Goal: Navigation & Orientation: Find specific page/section

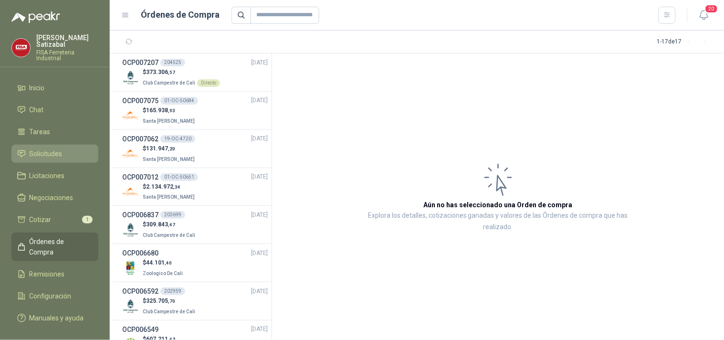
click at [64, 148] on li "Solicitudes" at bounding box center [54, 153] width 75 height 10
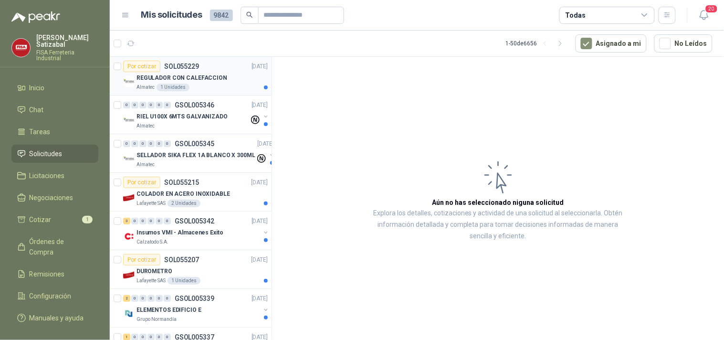
click at [213, 61] on div "Por cotizar SOL055229 09/09/25" at bounding box center [195, 66] width 145 height 11
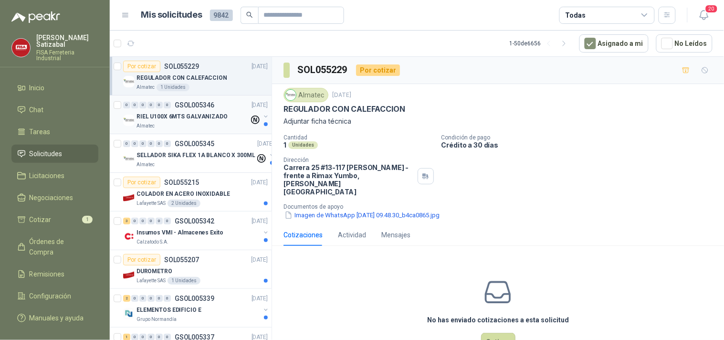
click at [198, 111] on div "RIEL U100X 6MTS GALVANIZADO" at bounding box center [192, 116] width 113 height 11
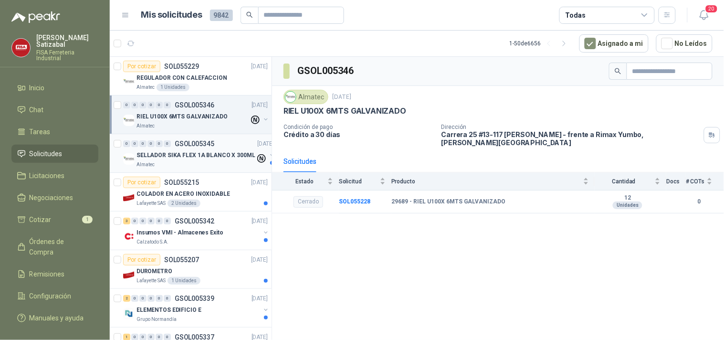
click at [194, 155] on p "SELLADOR SIKA FLEX 1A BLANCO X 300ML" at bounding box center [195, 155] width 119 height 9
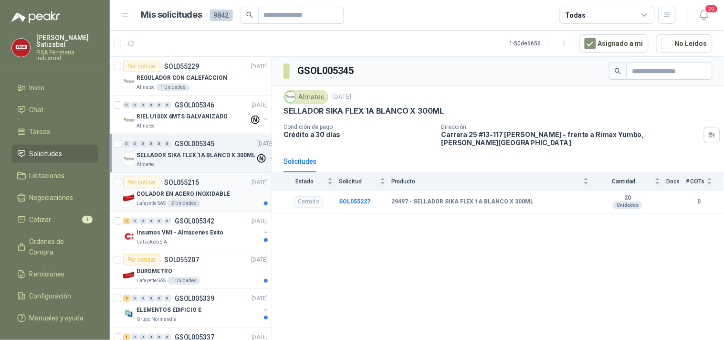
click at [199, 198] on p "COLADOR EN ACERO INOXIDABLE" at bounding box center [182, 193] width 93 height 9
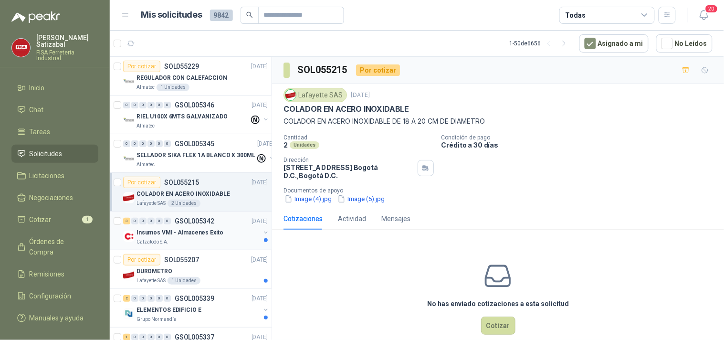
click at [202, 228] on p "Insumos VMI - Almacenes Exito" at bounding box center [179, 232] width 87 height 9
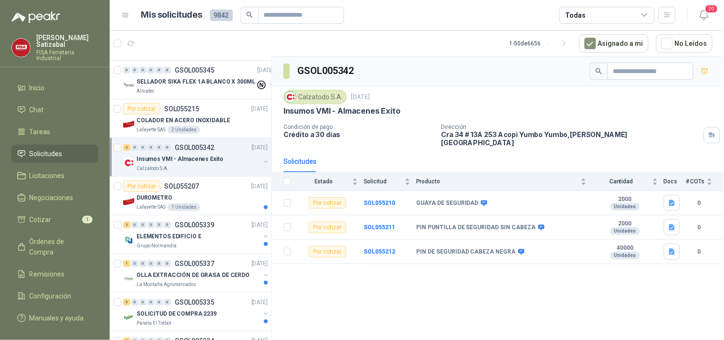
scroll to position [114, 0]
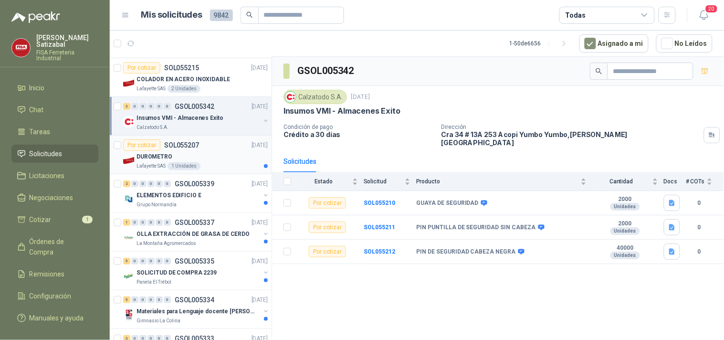
click at [211, 146] on div "Por cotizar SOL055207 08/09/25" at bounding box center [195, 144] width 145 height 11
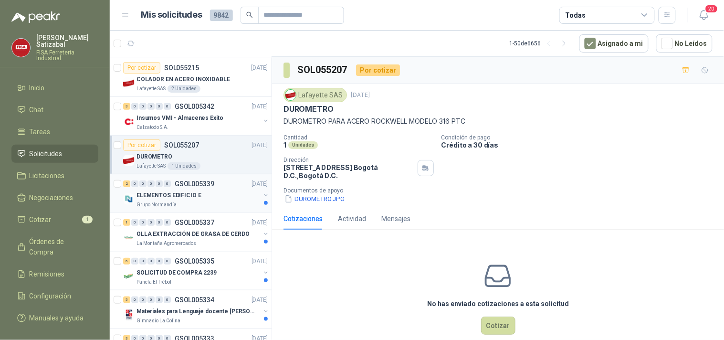
click at [213, 187] on div "2 0 0 0 0 0 GSOL005339 08/09/25" at bounding box center [196, 183] width 146 height 11
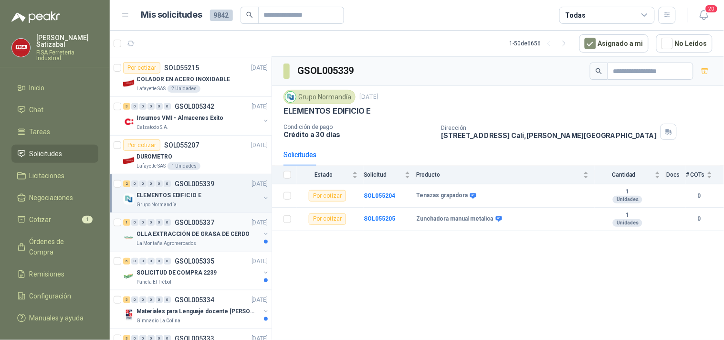
click at [203, 226] on p "GSOL005337" at bounding box center [195, 222] width 40 height 7
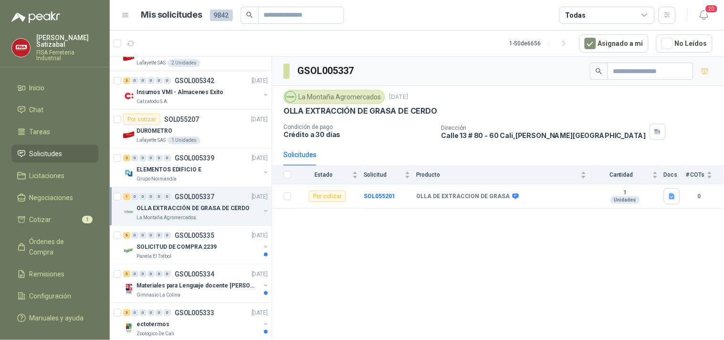
scroll to position [155, 0]
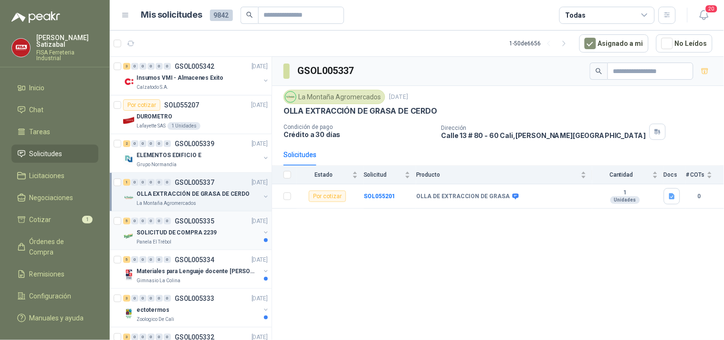
click at [206, 220] on p "GSOL005335" at bounding box center [195, 220] width 40 height 7
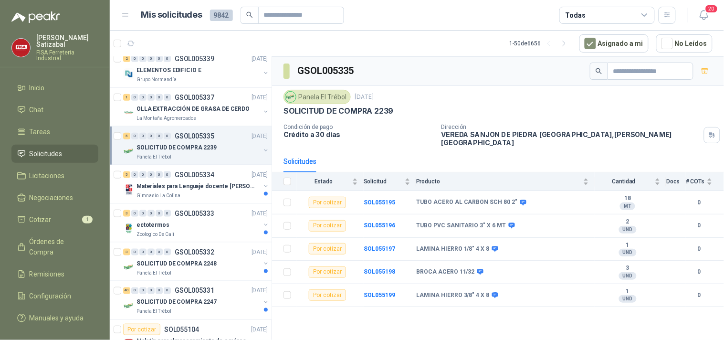
scroll to position [273, 0]
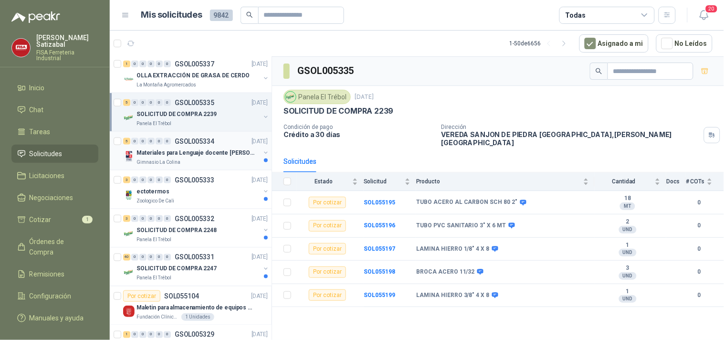
click at [203, 143] on p "GSOL005334" at bounding box center [195, 141] width 40 height 7
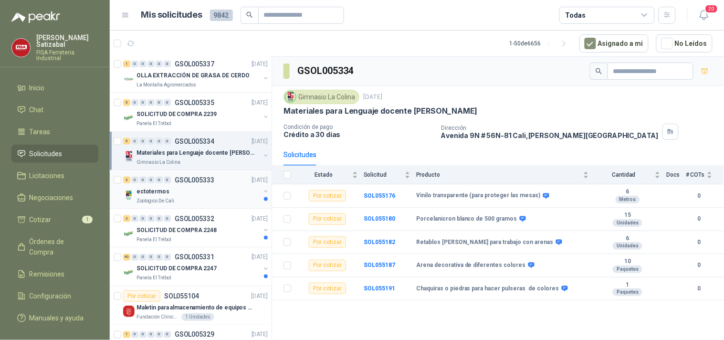
click at [187, 186] on div "ectotermos" at bounding box center [198, 191] width 124 height 11
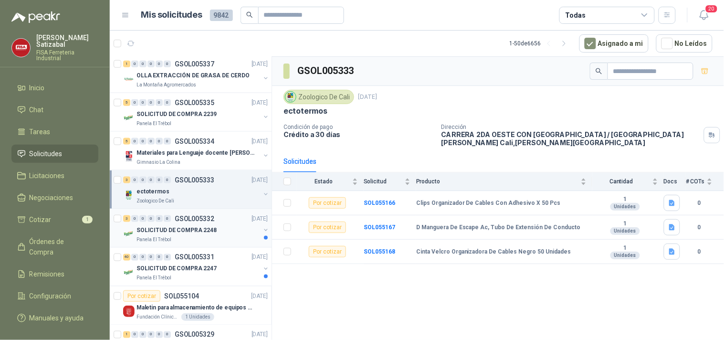
click at [203, 227] on p "SOLICITUD DE COMPRA 2248" at bounding box center [176, 230] width 80 height 9
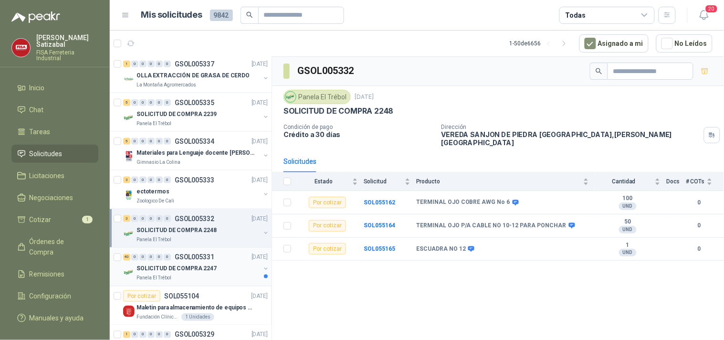
click at [204, 259] on p "GSOL005331" at bounding box center [195, 257] width 40 height 7
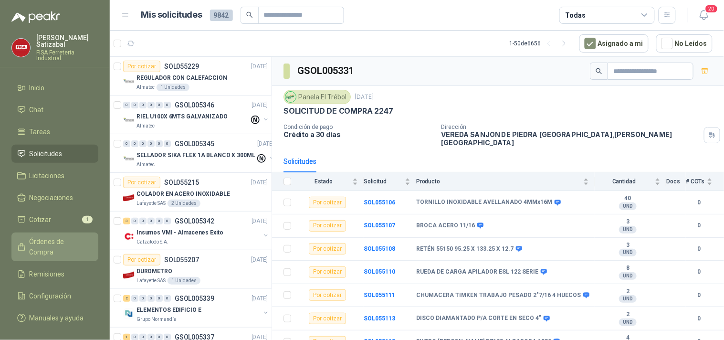
click at [62, 236] on span "Órdenes de Compra" at bounding box center [60, 246] width 60 height 21
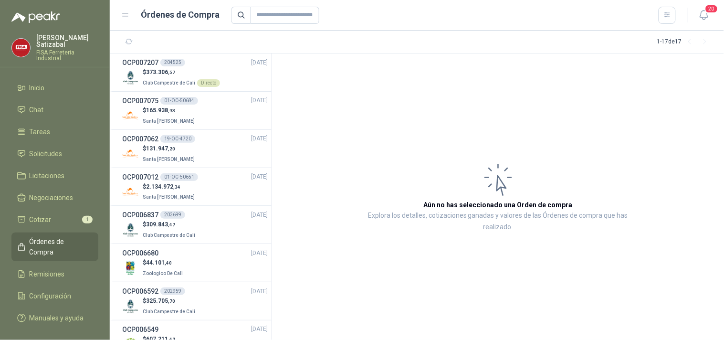
click at [62, 236] on span "Órdenes de Compra" at bounding box center [60, 246] width 60 height 21
click at [52, 148] on span "Solicitudes" at bounding box center [46, 153] width 33 height 10
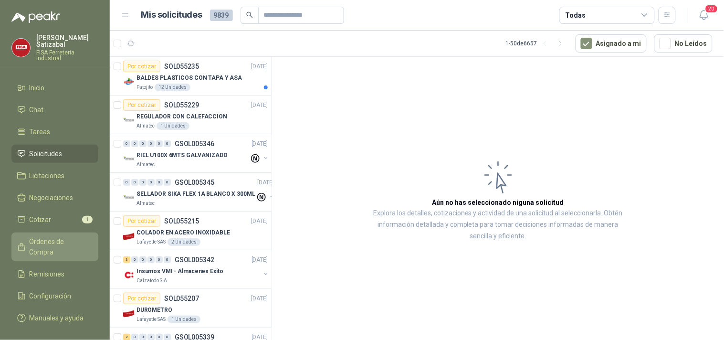
click at [67, 236] on span "Órdenes de Compra" at bounding box center [60, 246] width 60 height 21
